Goal: Task Accomplishment & Management: Manage account settings

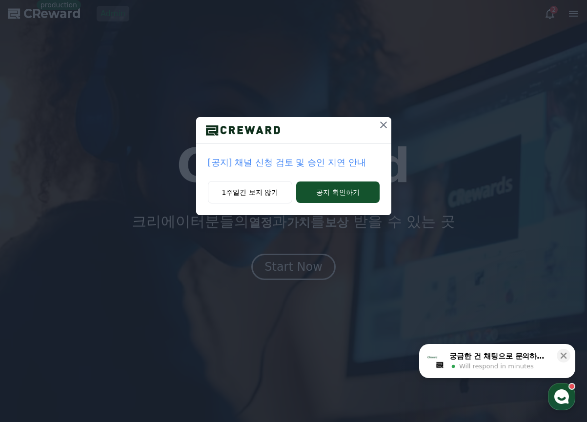
click at [384, 122] on icon at bounding box center [383, 125] width 12 height 12
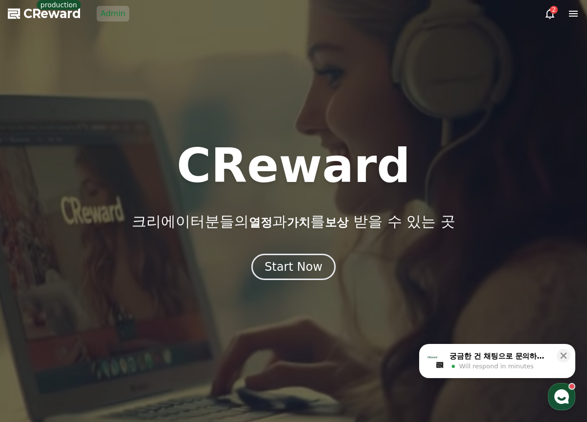
click at [95, 10] on div "CReward production Admin" at bounding box center [68, 14] width 121 height 16
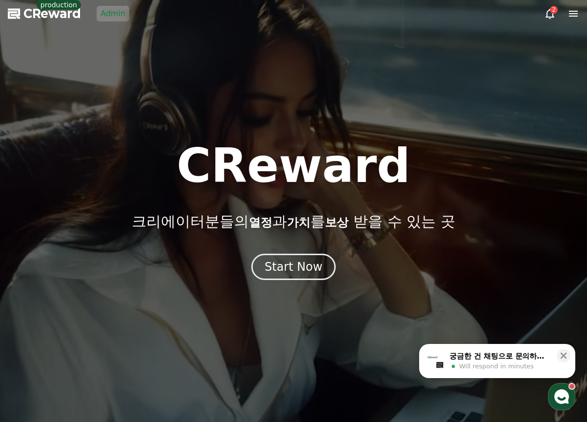
click at [106, 15] on link "Admin" at bounding box center [113, 14] width 33 height 16
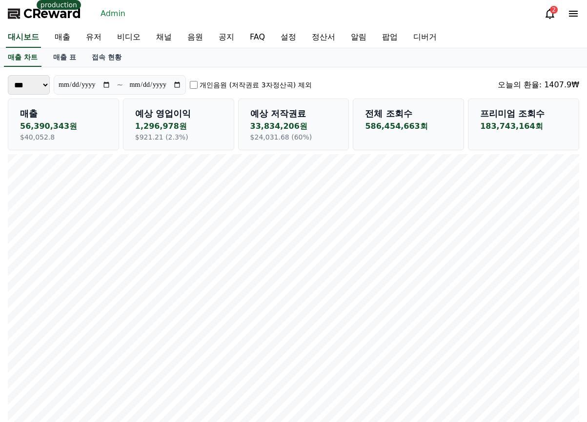
click at [157, 59] on div "매출 차트 매출 표 접속 현황" at bounding box center [293, 57] width 587 height 19
click at [421, 77] on div "**********" at bounding box center [293, 85] width 571 height 20
click at [520, 124] on p "183,743,164회" at bounding box center [523, 126] width 87 height 12
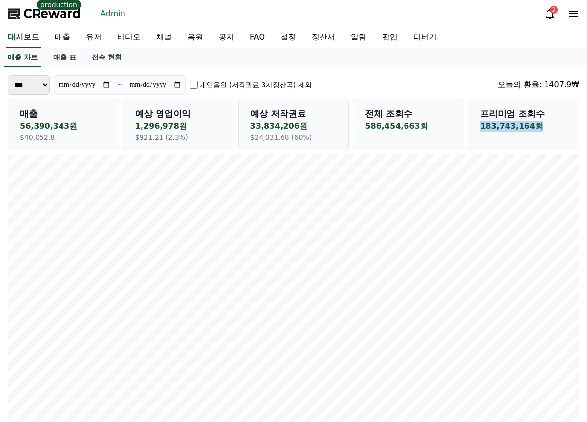
click at [520, 124] on p "183,743,164회" at bounding box center [523, 126] width 87 height 12
click at [535, 125] on p "183,743,164회" at bounding box center [523, 126] width 87 height 12
click at [386, 123] on p "586,454,663회" at bounding box center [408, 126] width 87 height 12
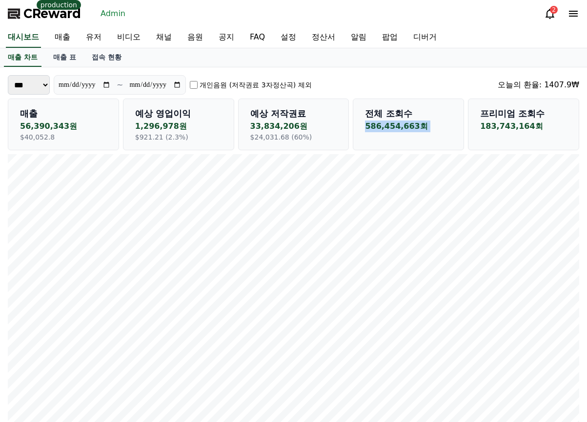
click at [386, 123] on p "586,454,663회" at bounding box center [408, 126] width 87 height 12
click at [241, 86] on label "개인음원 (저작권료 3자정산곡) 제외" at bounding box center [255, 85] width 112 height 10
click at [245, 81] on label "개인음원 (저작권료 3자정산곡) 제외" at bounding box center [255, 85] width 112 height 10
click at [159, 125] on p "1,564,440원" at bounding box center [178, 126] width 87 height 12
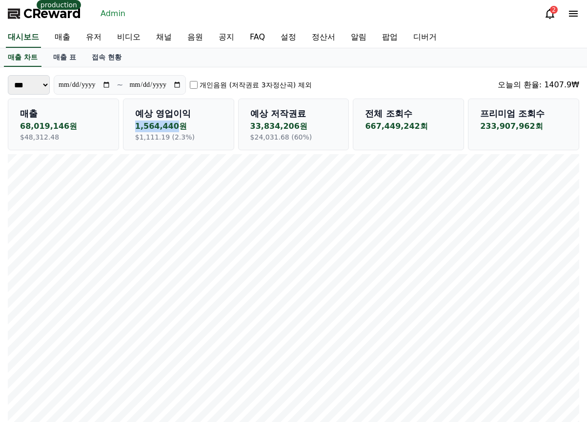
click at [159, 125] on p "1,564,440원" at bounding box center [178, 126] width 87 height 12
click at [191, 128] on p "1,564,440원" at bounding box center [178, 126] width 87 height 12
drag, startPoint x: 183, startPoint y: 127, endPoint x: 134, endPoint y: 125, distance: 49.3
click at [134, 125] on div "예상 영업이익 1,564,440원 $1,111.19 (2.3%)" at bounding box center [178, 124] width 111 height 52
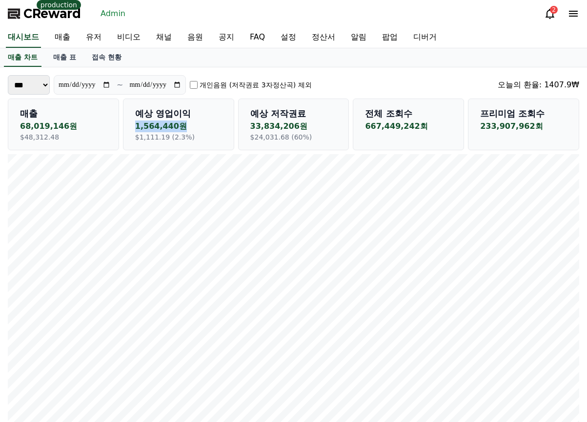
click at [182, 128] on p "1,564,440원" at bounding box center [178, 126] width 87 height 12
click at [63, 57] on link "매출 표" at bounding box center [64, 57] width 39 height 19
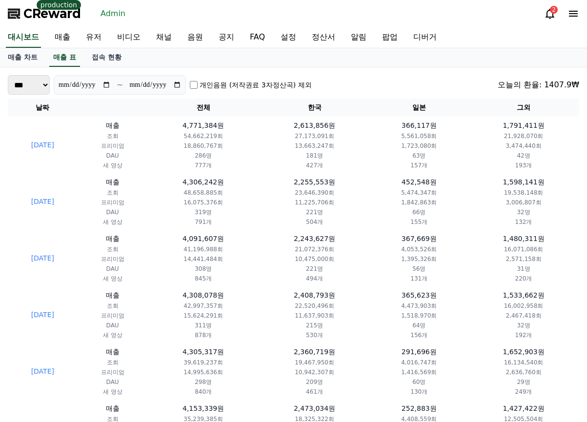
click at [392, 82] on div "**********" at bounding box center [293, 85] width 571 height 20
click at [411, 81] on div "**********" at bounding box center [293, 85] width 571 height 20
click at [412, 80] on div "**********" at bounding box center [293, 85] width 571 height 20
click at [403, 85] on div "**********" at bounding box center [293, 85] width 571 height 20
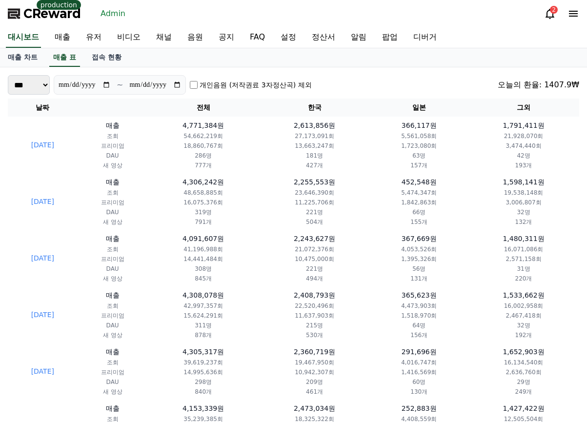
click at [405, 89] on div "**********" at bounding box center [293, 85] width 571 height 20
click at [393, 90] on div "**********" at bounding box center [293, 85] width 571 height 20
click at [394, 90] on div "**********" at bounding box center [293, 85] width 571 height 20
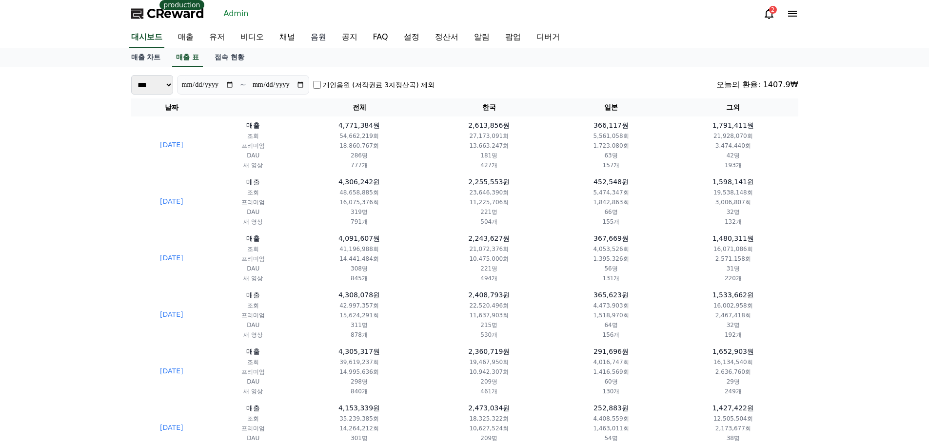
click at [319, 32] on link "음원" at bounding box center [318, 37] width 31 height 20
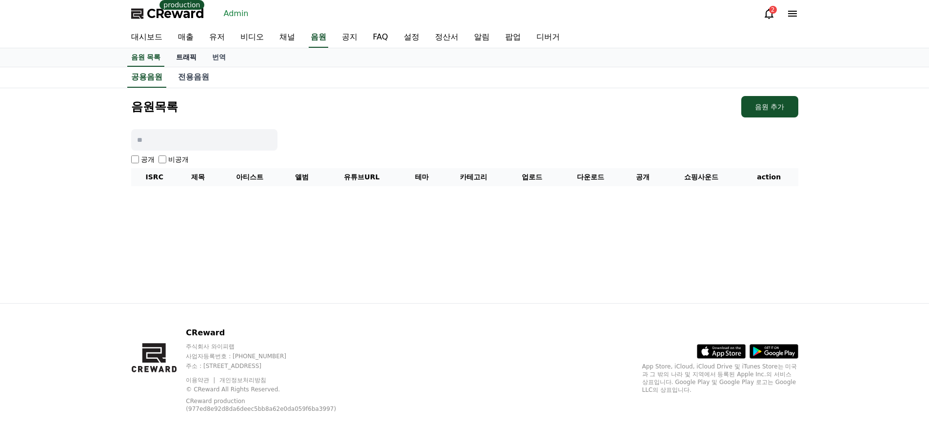
click at [188, 59] on link "트래픽" at bounding box center [186, 57] width 36 height 19
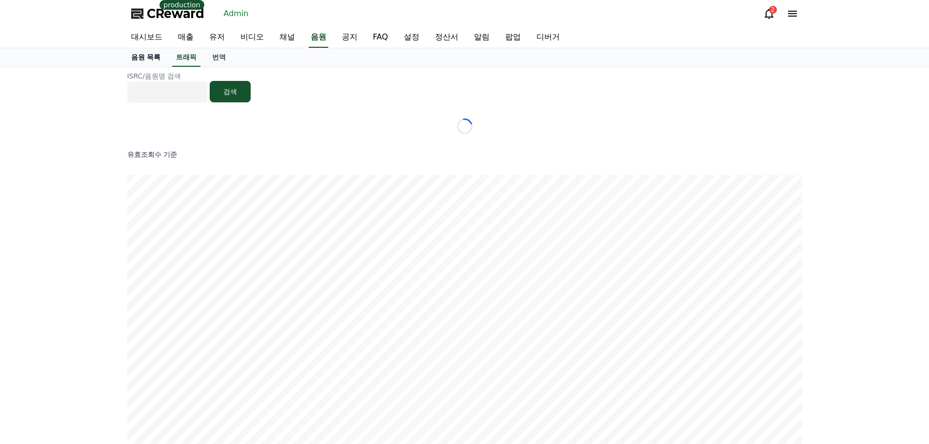
click at [148, 52] on link "음원 목록" at bounding box center [145, 57] width 45 height 19
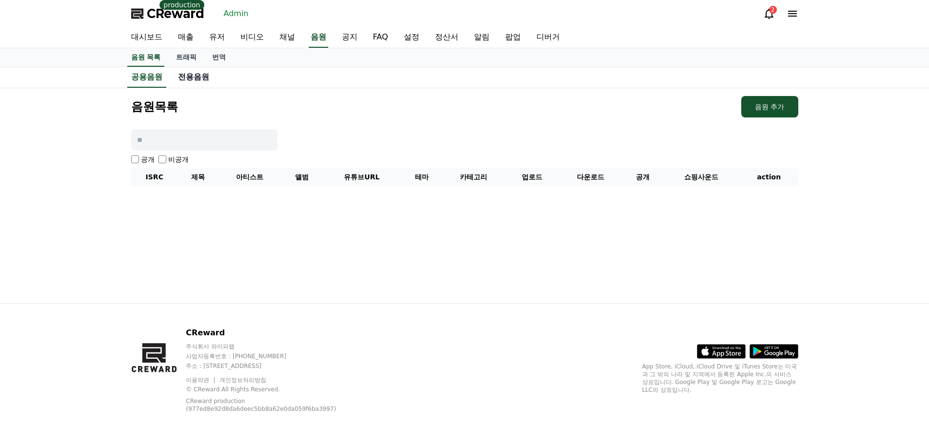
click at [206, 80] on link "전용음원" at bounding box center [193, 77] width 47 height 20
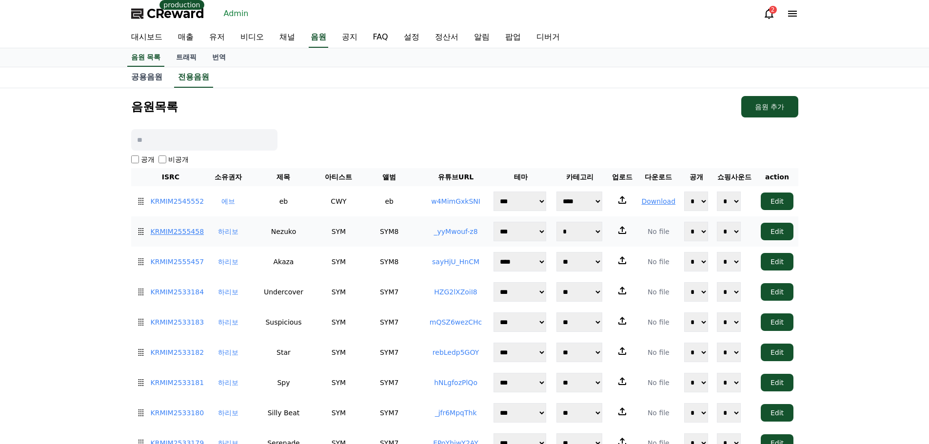
click at [181, 235] on link "KRMIM2555458" at bounding box center [178, 232] width 54 height 10
click at [182, 260] on link "KRMIM2555457" at bounding box center [178, 262] width 54 height 10
click at [187, 230] on link "KRMIM2555458" at bounding box center [178, 232] width 54 height 10
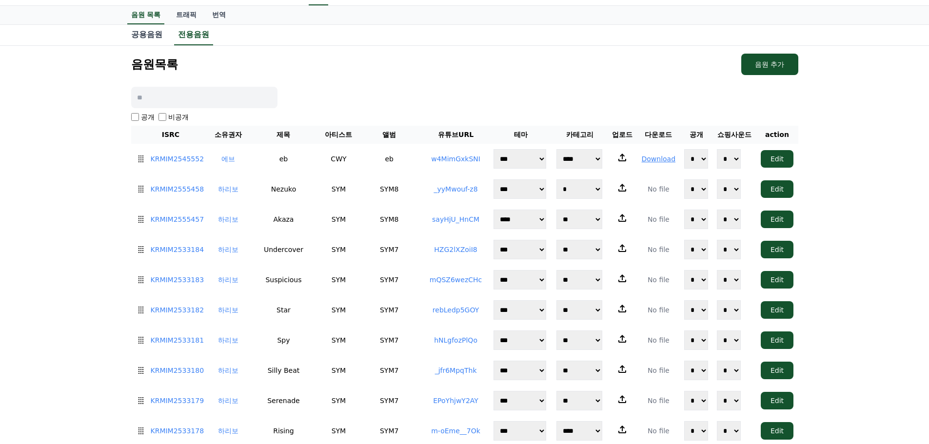
scroll to position [91, 0]
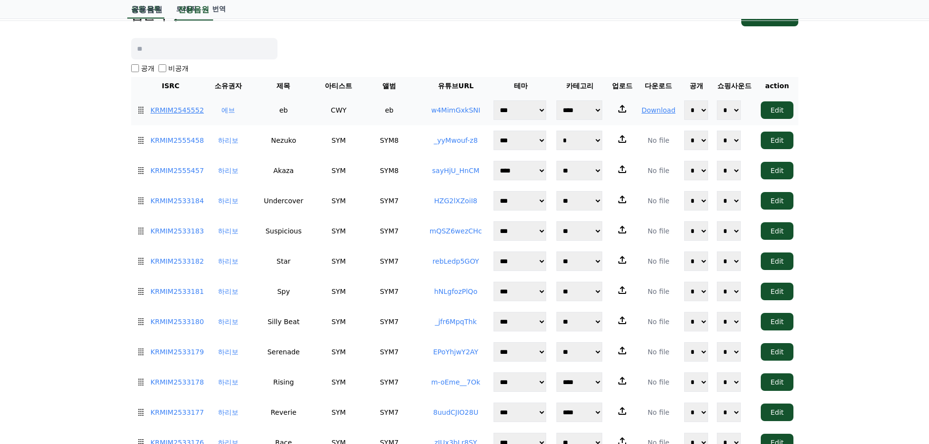
click at [186, 107] on link "KRMIM2545552" at bounding box center [178, 110] width 54 height 10
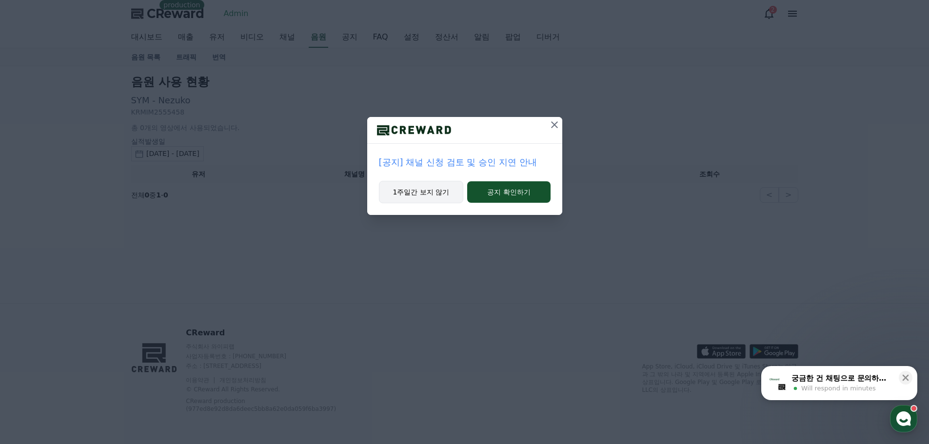
click at [426, 186] on button "1주일간 보지 않기" at bounding box center [421, 192] width 85 height 22
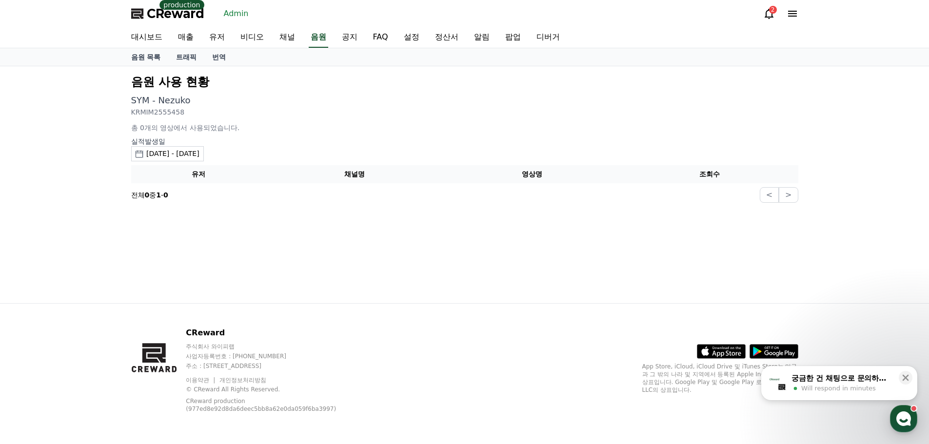
click at [413, 236] on div "음원 사용 현황 SYM - Nezuko KRMIM2555458 총 0개의 영상에서 사용되었습니다. 실적발생[DATE] - [DATE] [DAT…" at bounding box center [464, 184] width 683 height 237
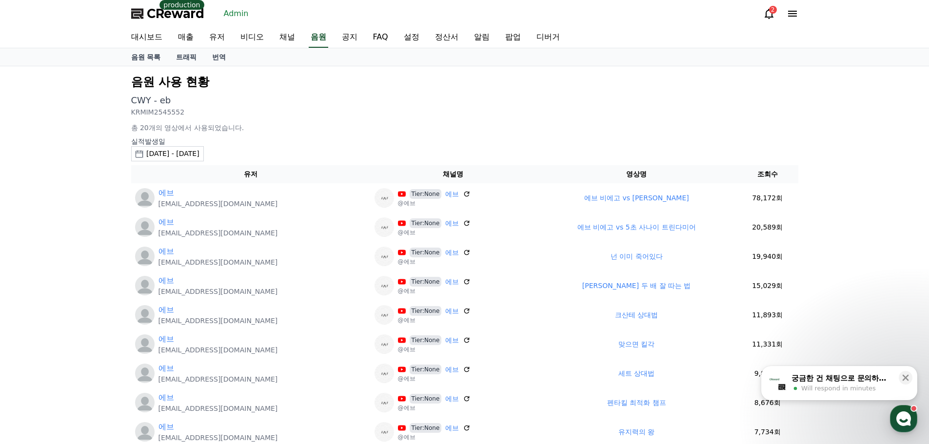
click at [73, 191] on div "음원 사용 현황 CWY - eb KRMIM2545552 총 20개의 영상에서 사용되었습니다. 실적발생일 2025-08-30 - 2025-09-…" at bounding box center [464, 430] width 929 height 729
click at [189, 14] on span "CReward" at bounding box center [176, 14] width 58 height 16
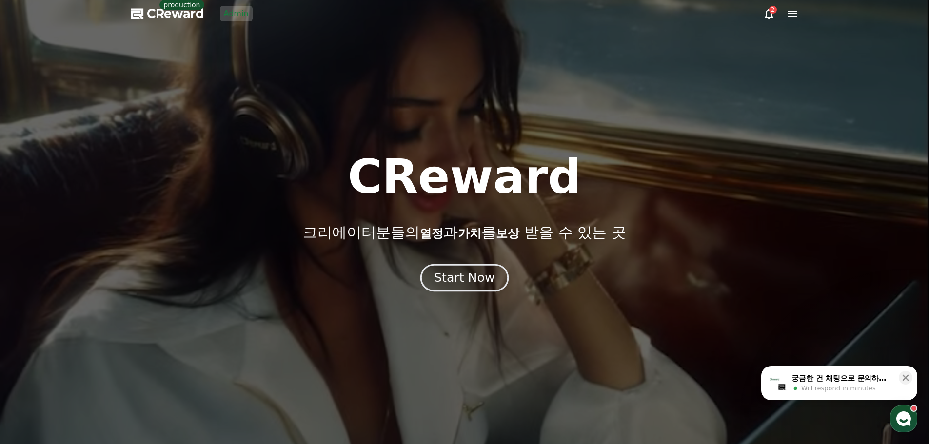
click at [483, 279] on div "Start Now" at bounding box center [464, 278] width 60 height 17
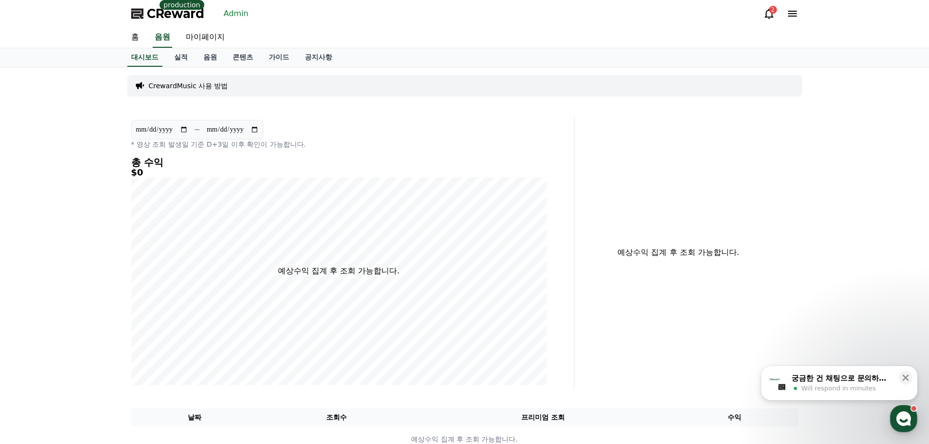
click at [250, 10] on link "Admin" at bounding box center [236, 14] width 33 height 16
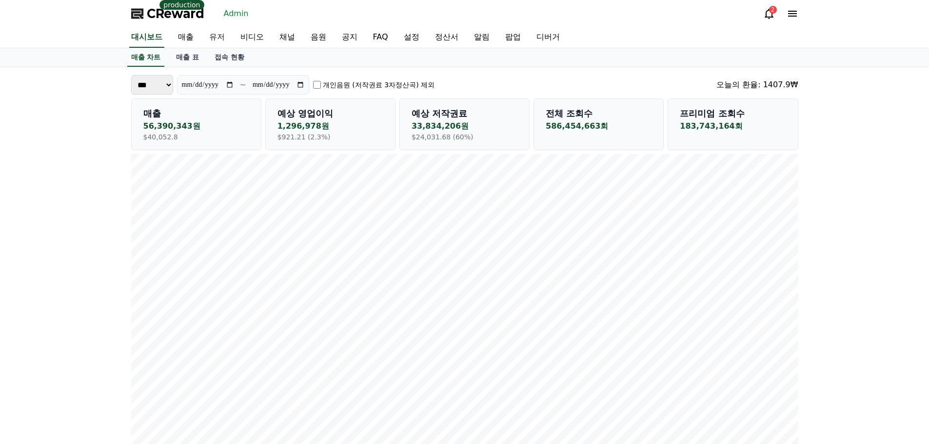
click at [223, 34] on link "유저" at bounding box center [216, 37] width 31 height 20
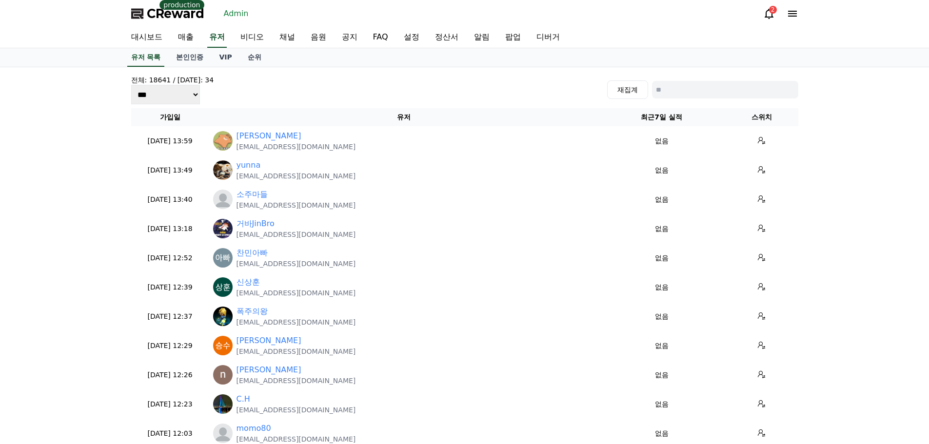
click at [744, 89] on input at bounding box center [725, 90] width 146 height 18
type input "*"
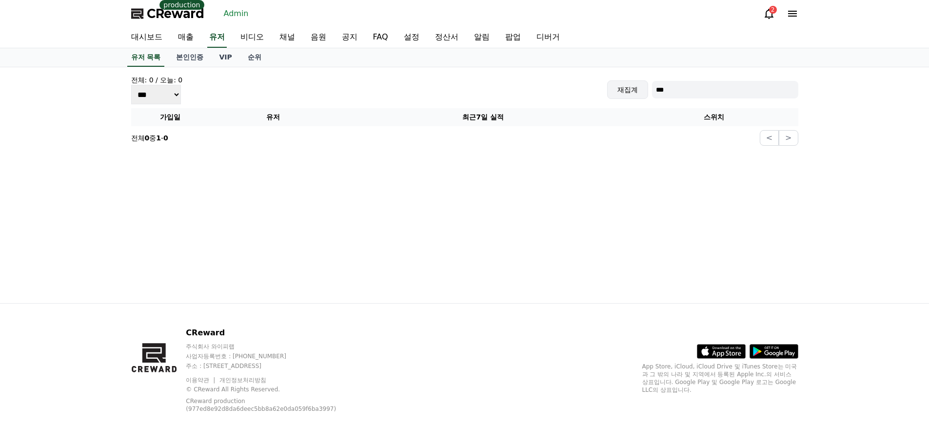
type input "*"
type input "***"
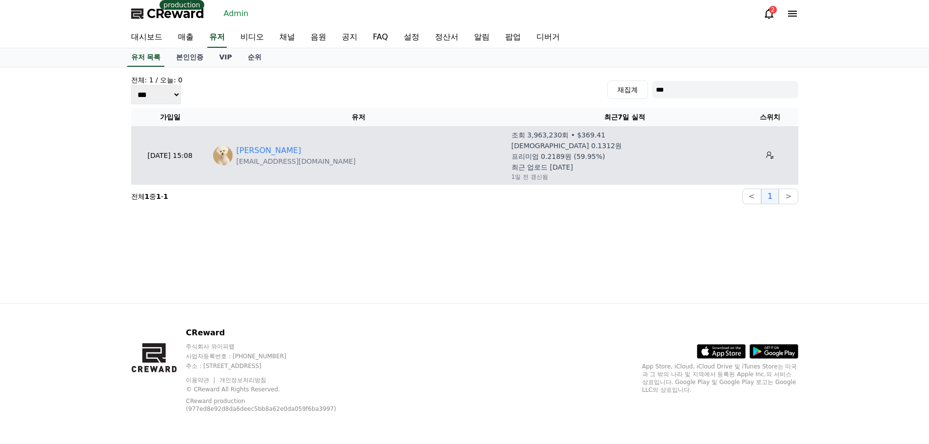
click at [772, 158] on td at bounding box center [770, 155] width 56 height 59
click at [762, 151] on button at bounding box center [770, 156] width 16 height 16
